Goal: Transaction & Acquisition: Book appointment/travel/reservation

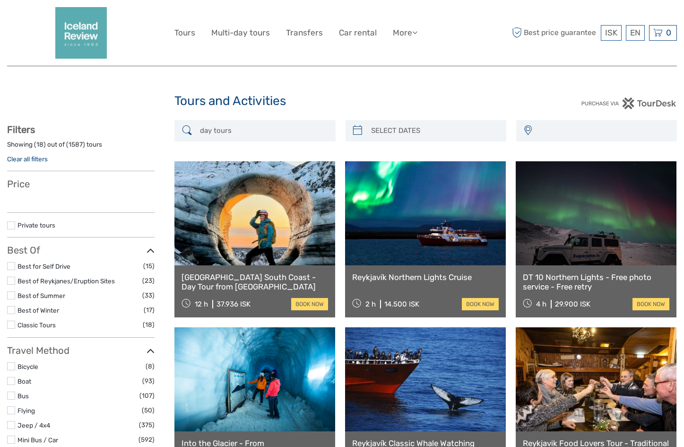
select select
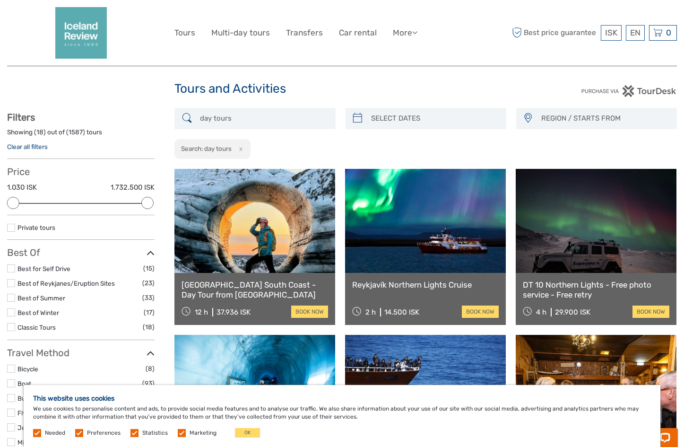
scroll to position [10, 0]
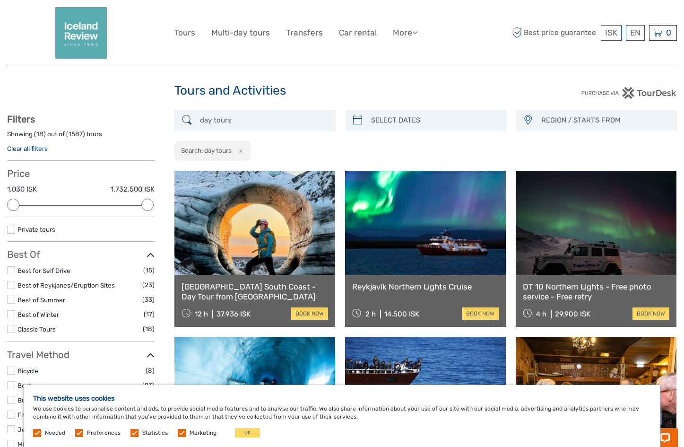
click at [558, 120] on span "REGION / STARTS FROM" at bounding box center [604, 121] width 135 height 16
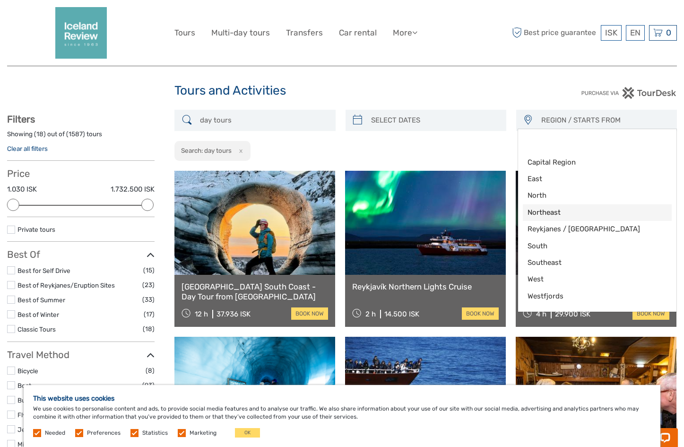
click at [547, 215] on span "Northeast" at bounding box center [589, 213] width 123 height 10
select select "Northeast"
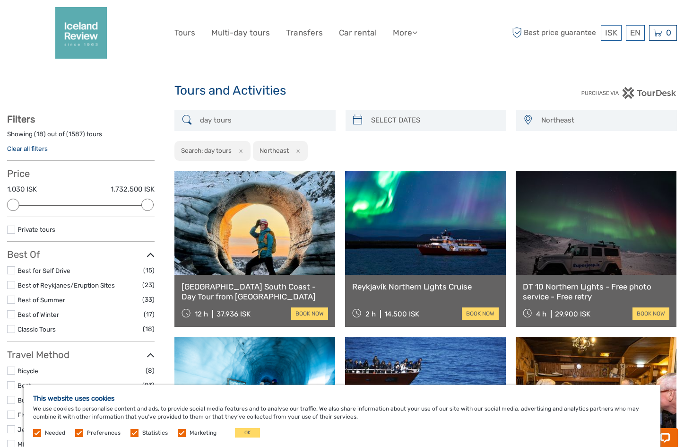
scroll to position [27, 0]
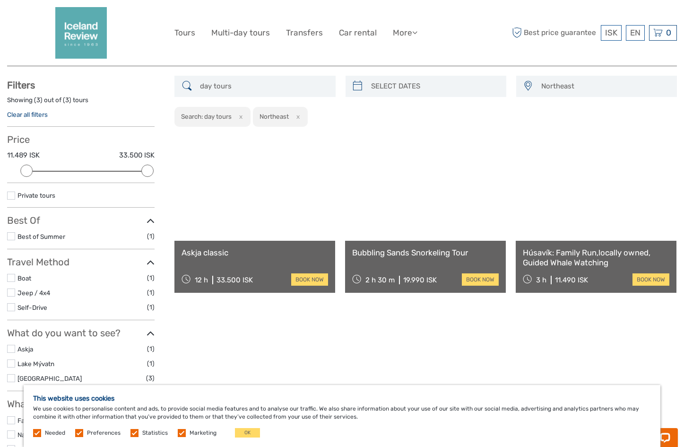
scroll to position [53, 0]
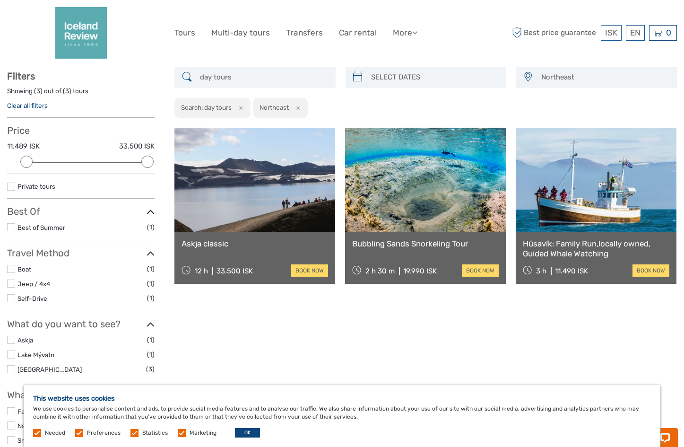
click at [241, 435] on button "OK" at bounding box center [247, 432] width 25 height 9
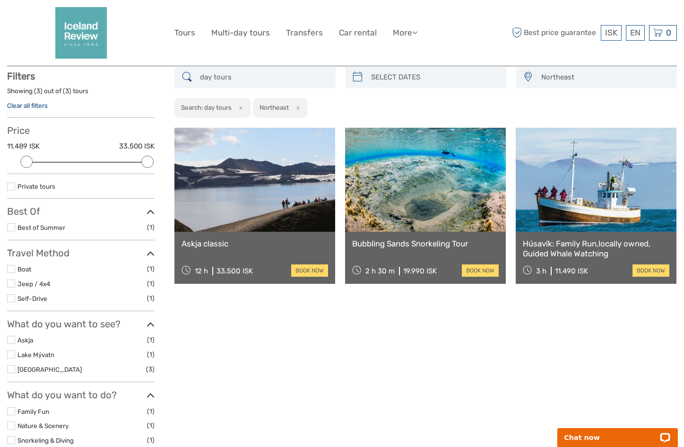
click at [560, 80] on span "Northeast" at bounding box center [604, 78] width 135 height 16
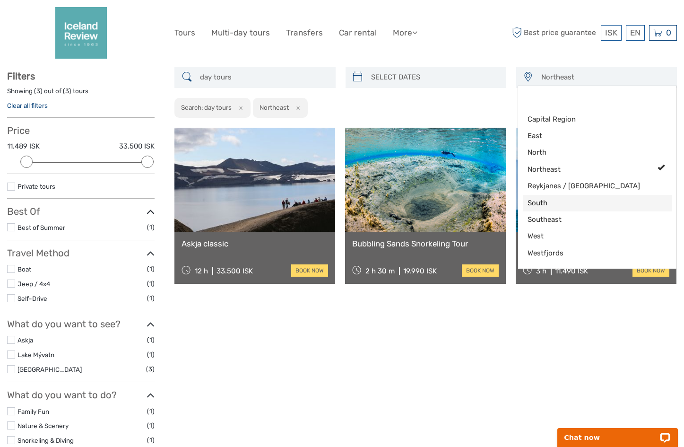
click at [537, 207] on span "South" at bounding box center [589, 203] width 123 height 10
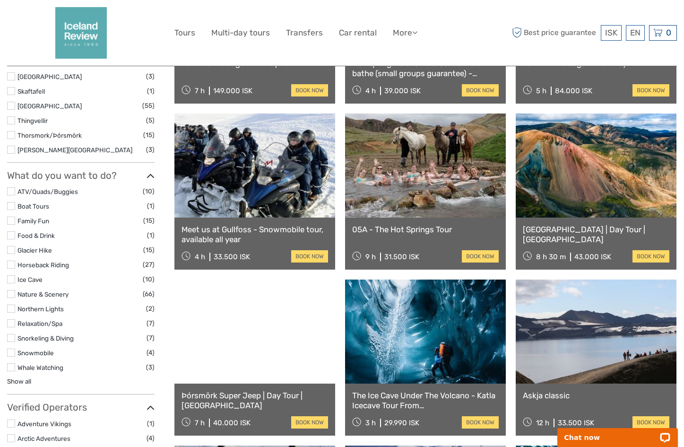
scroll to position [568, 0]
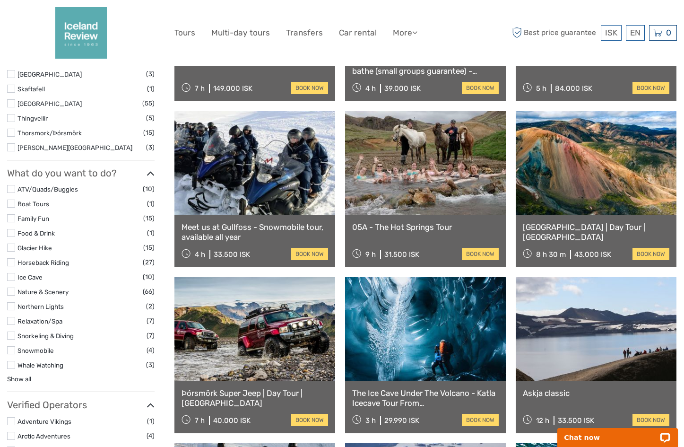
click at [411, 227] on link "05A - The Hot Springs Tour" at bounding box center [425, 226] width 147 height 9
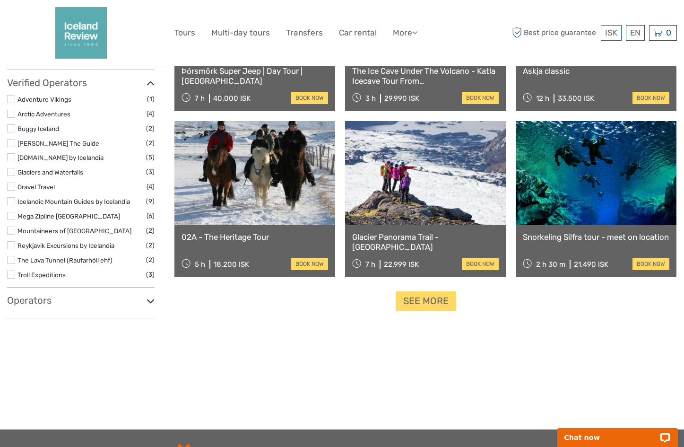
scroll to position [879, 0]
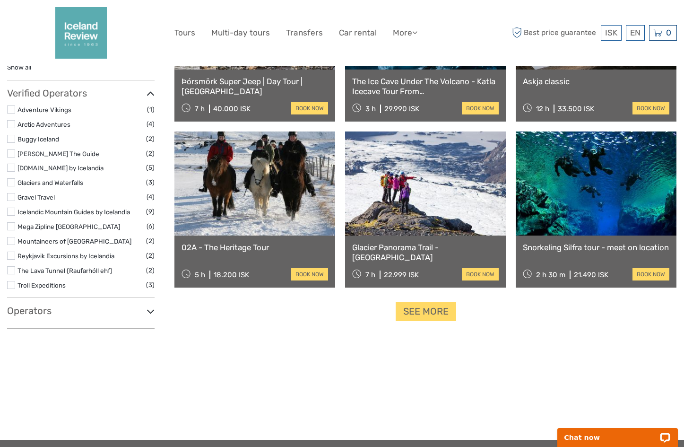
click at [257, 188] on link at bounding box center [254, 183] width 161 height 104
